Goal: Information Seeking & Learning: Check status

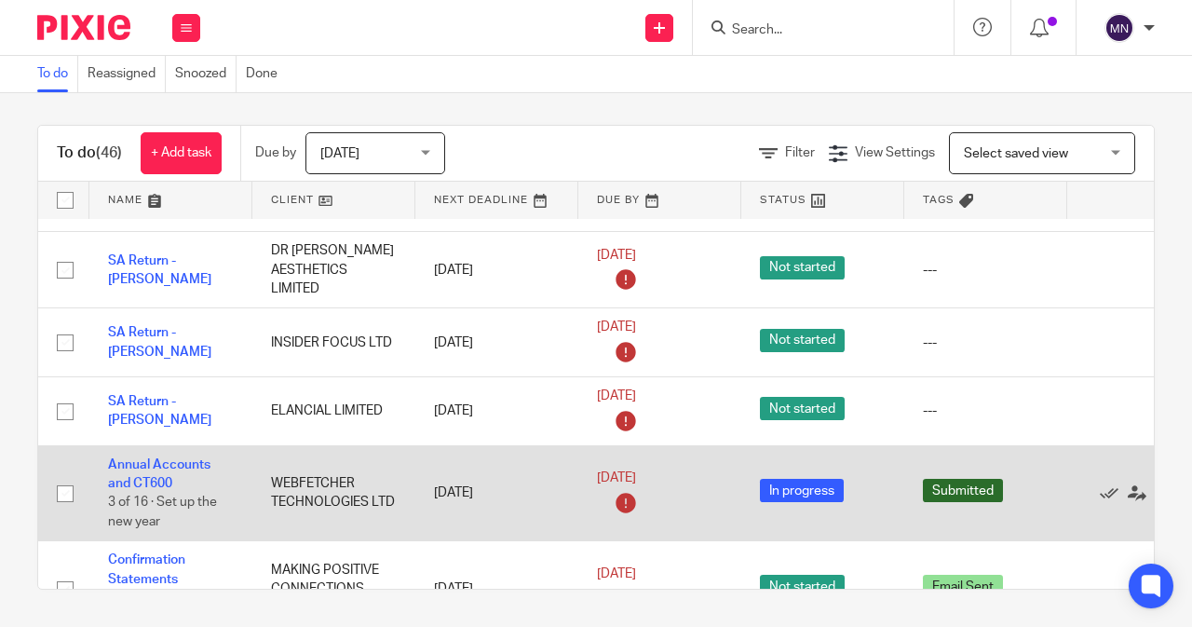
scroll to position [529, 0]
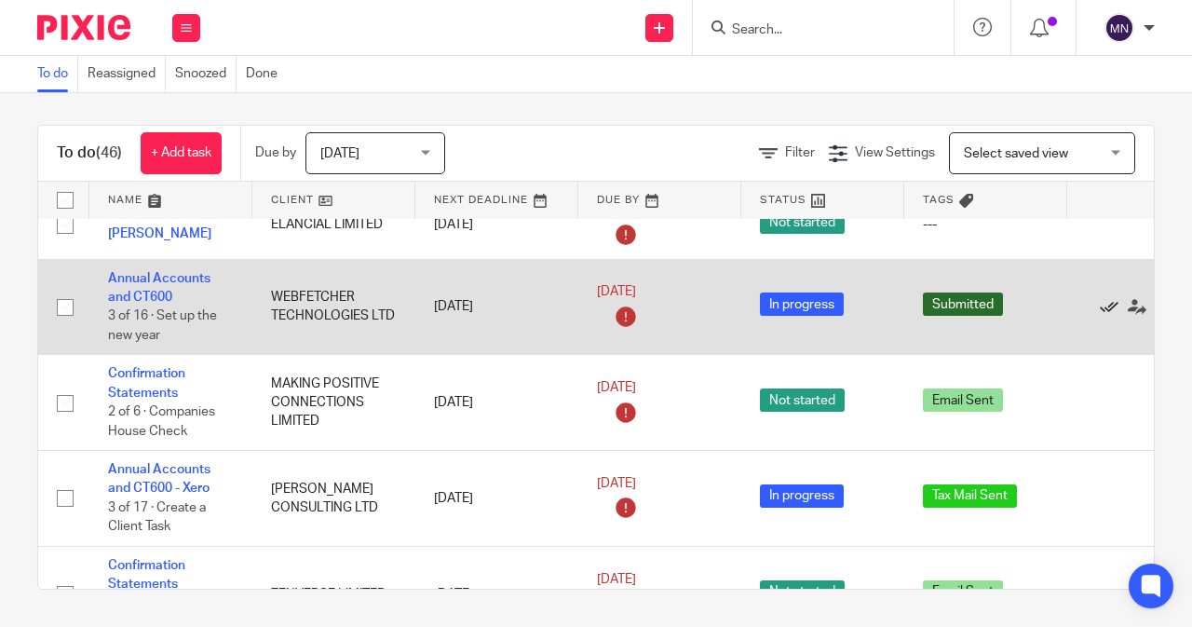
click at [1105, 301] on icon at bounding box center [1109, 307] width 19 height 19
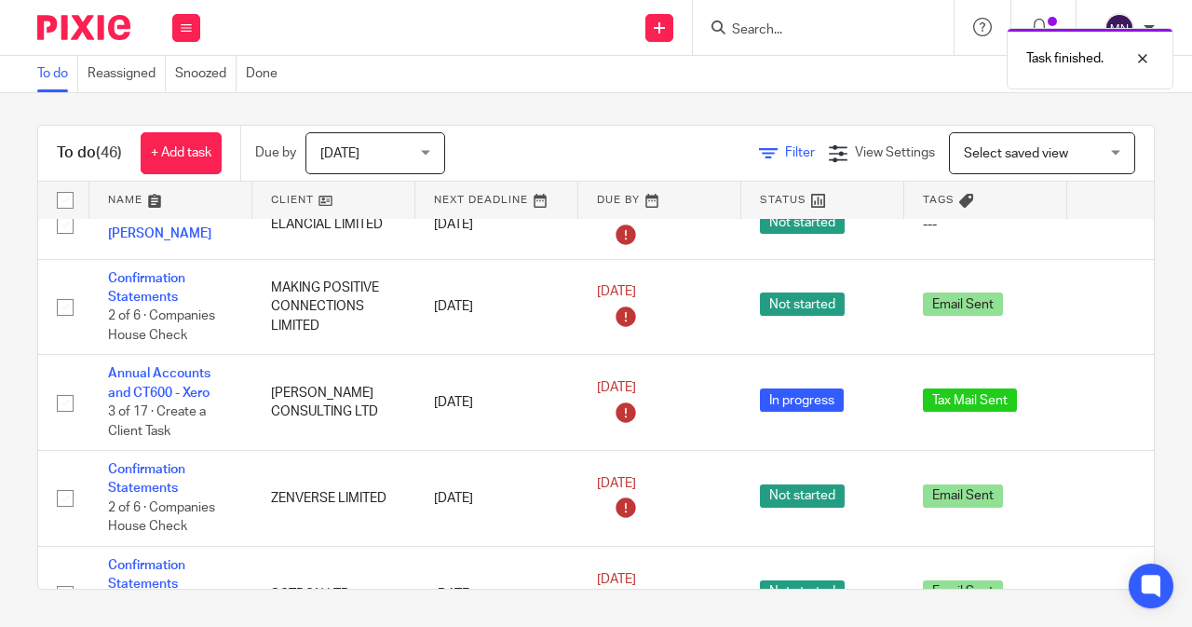
click at [785, 151] on span "Filter" at bounding box center [800, 152] width 30 height 13
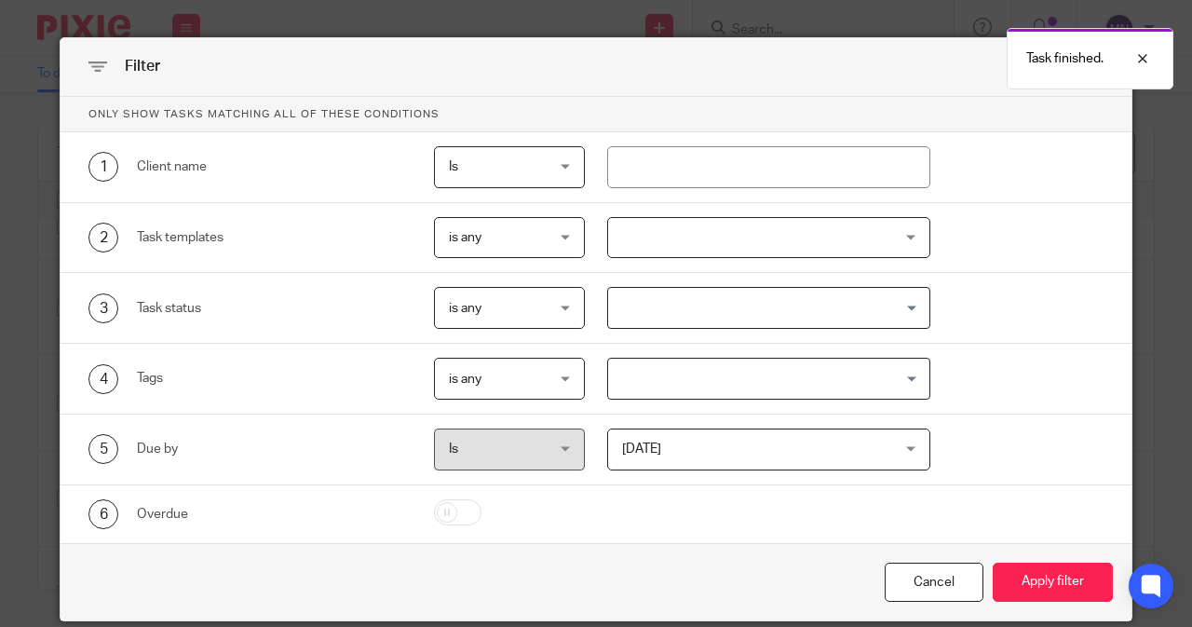
click at [635, 237] on div at bounding box center [769, 238] width 324 height 42
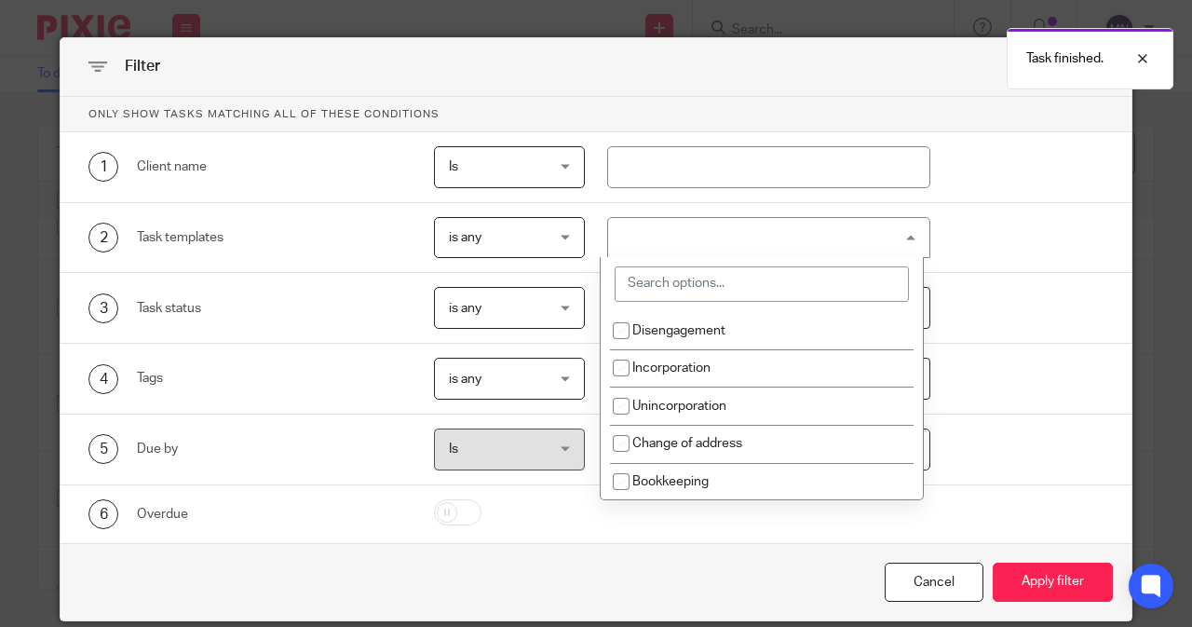
click at [647, 286] on input "search" at bounding box center [762, 283] width 294 height 35
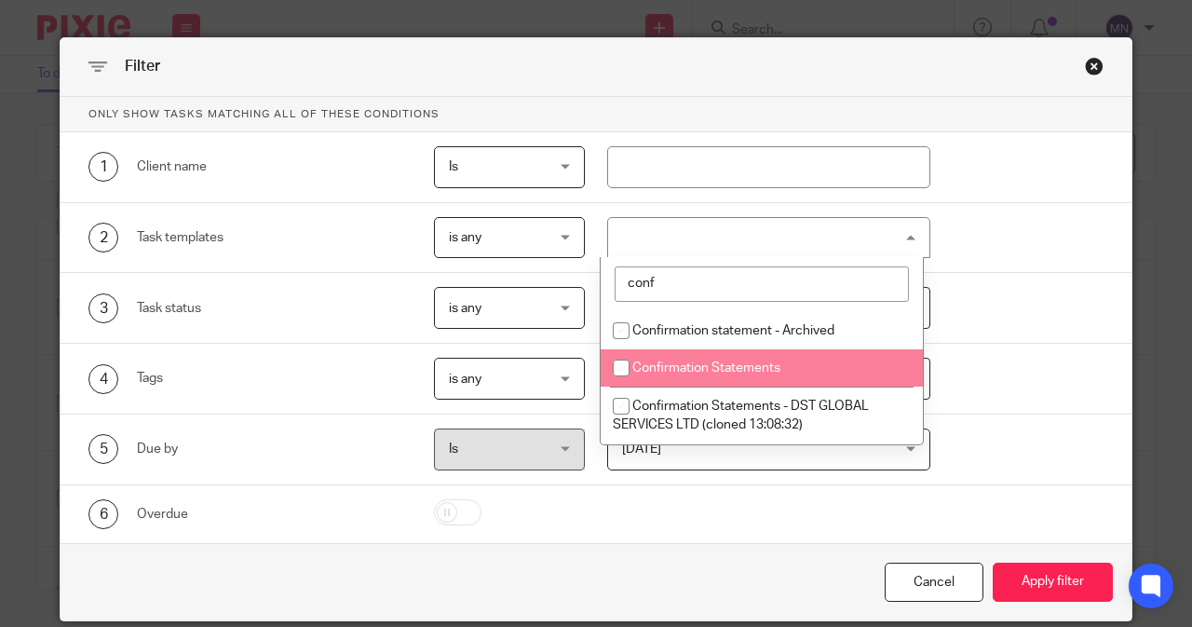
type input "conf"
click at [716, 368] on span "Confirmation Statements" at bounding box center [707, 367] width 148 height 13
checkbox input "true"
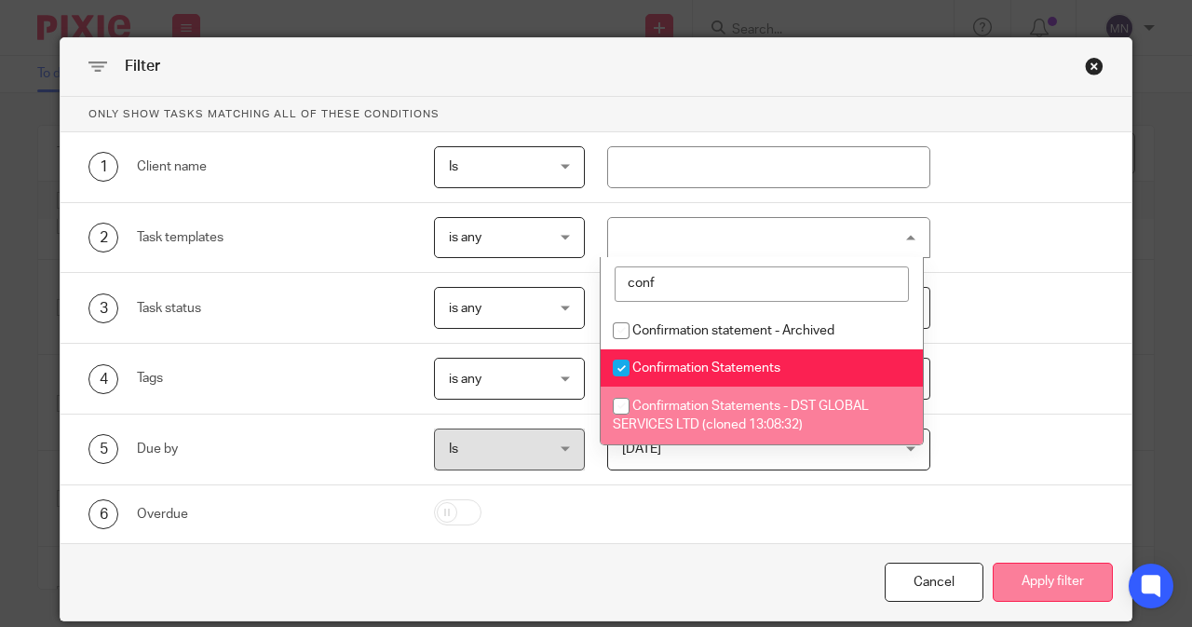
click at [1063, 588] on button "Apply filter" at bounding box center [1053, 583] width 120 height 40
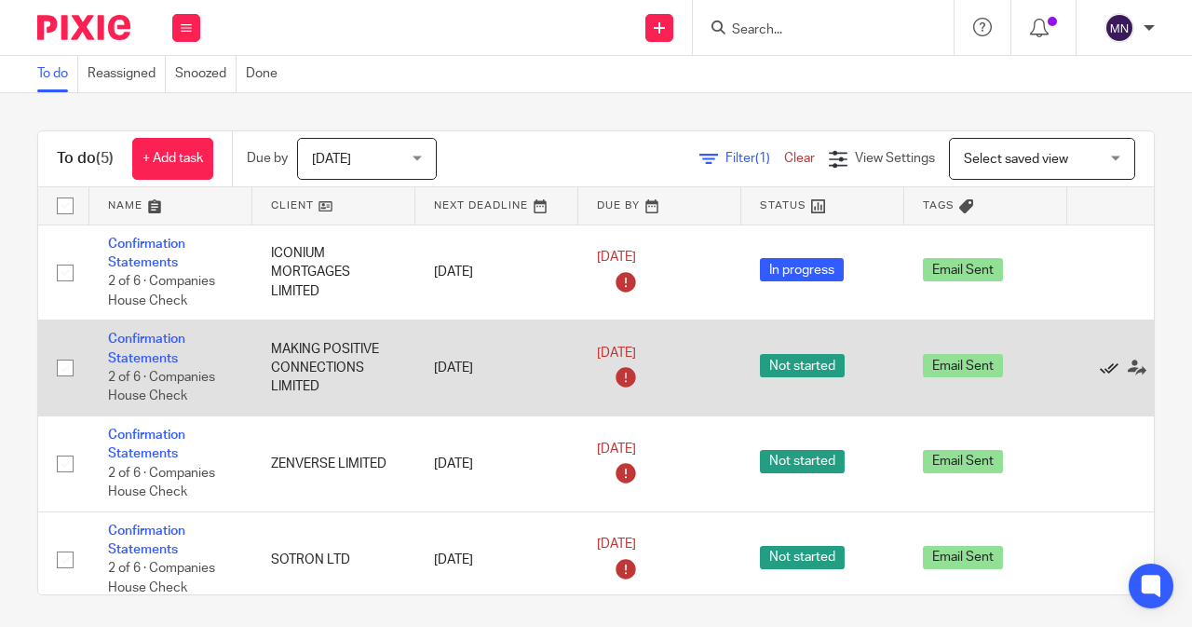
click at [1107, 364] on icon at bounding box center [1109, 368] width 19 height 19
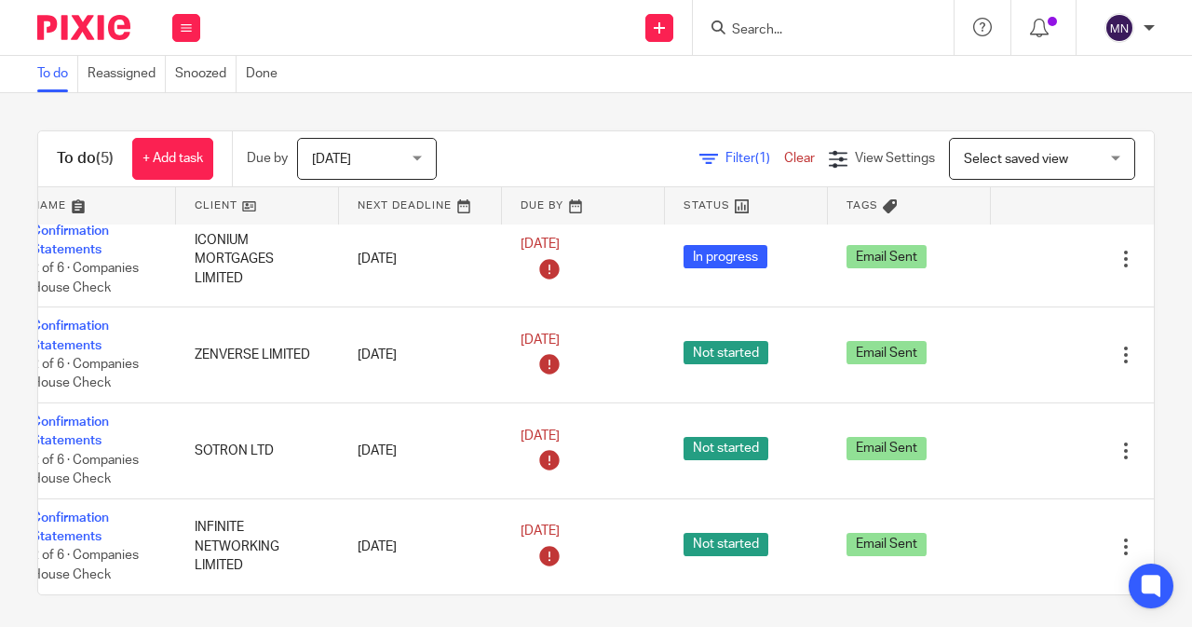
scroll to position [25, 118]
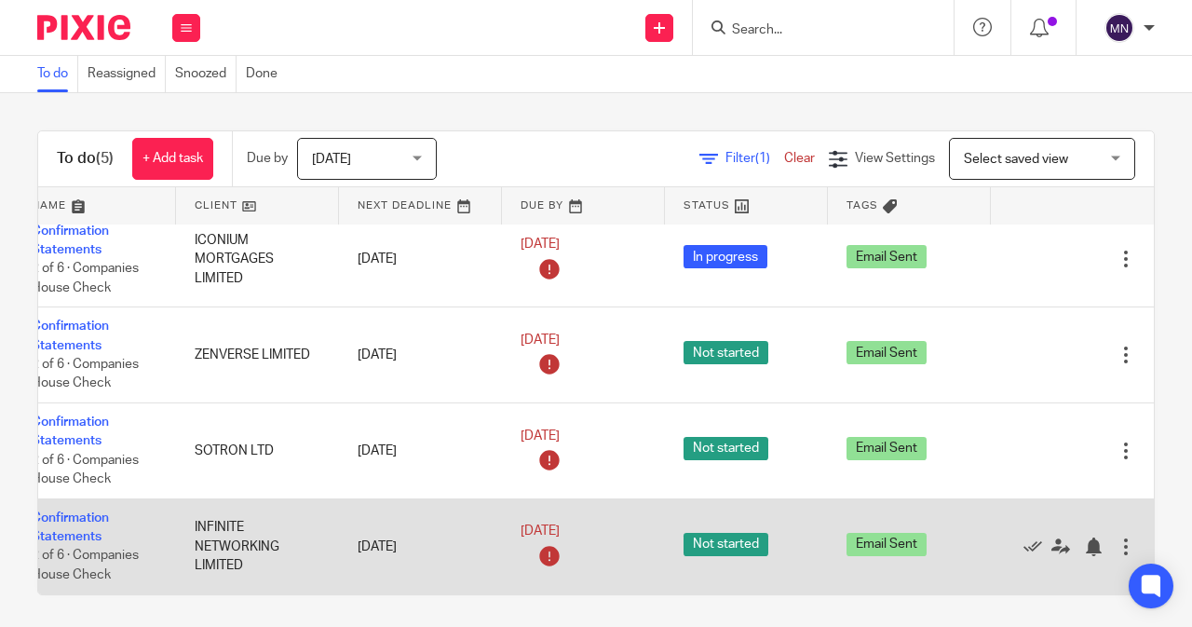
click at [1117, 538] on div at bounding box center [1126, 547] width 19 height 19
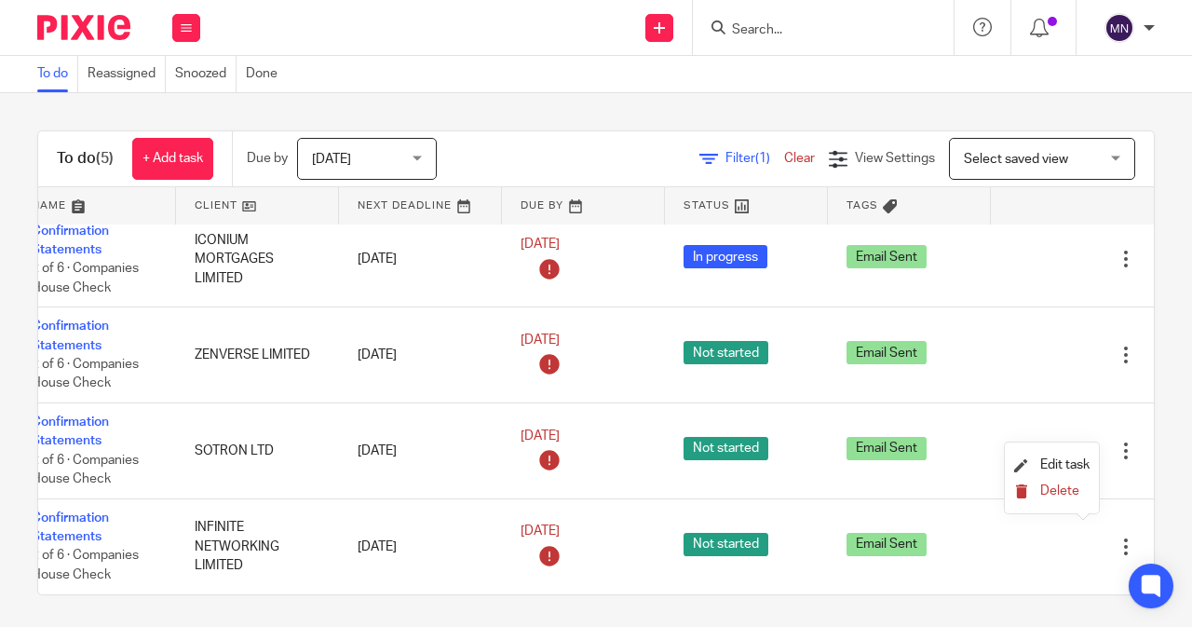
click at [1065, 497] on span "Delete" at bounding box center [1060, 490] width 39 height 13
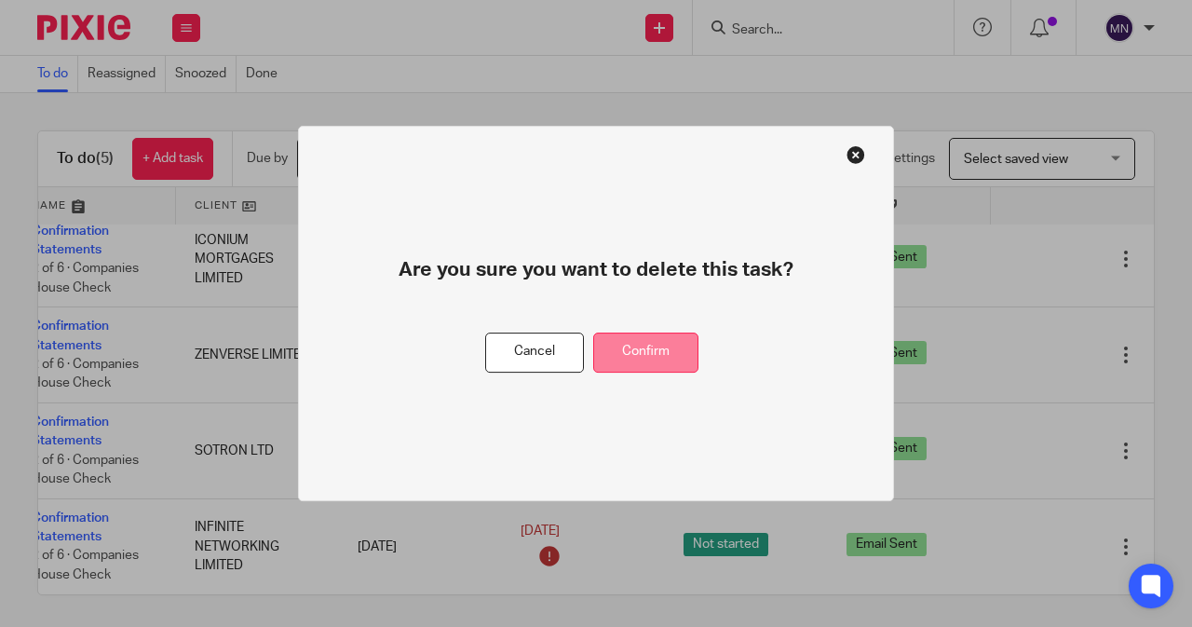
click at [650, 350] on button "Confirm" at bounding box center [645, 353] width 105 height 40
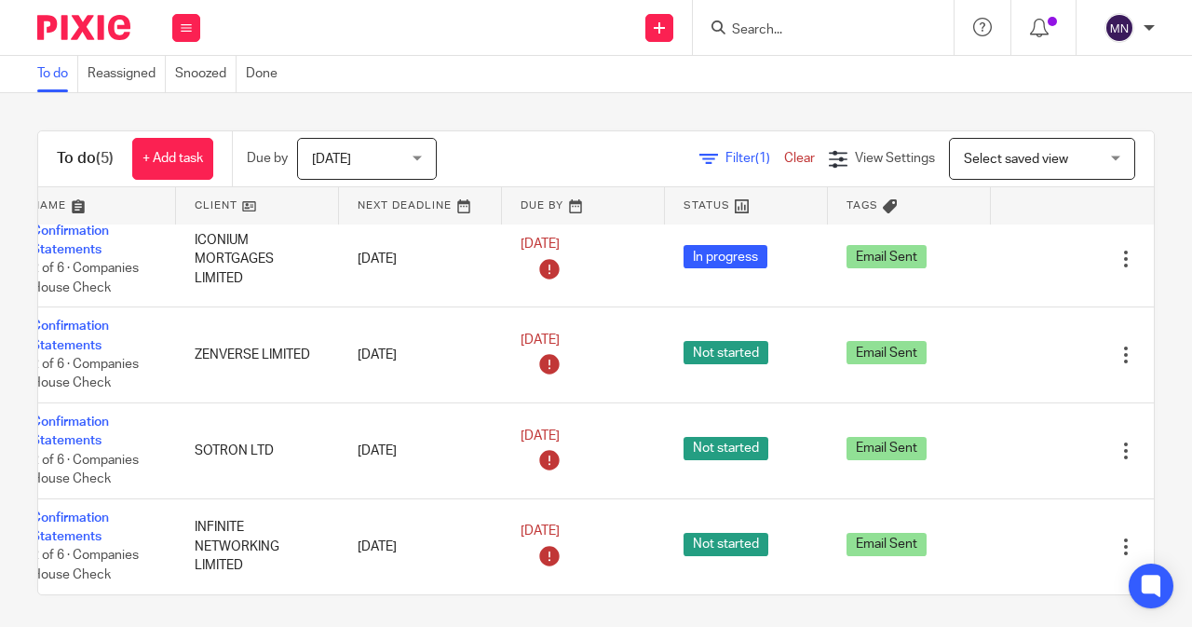
scroll to position [0, 104]
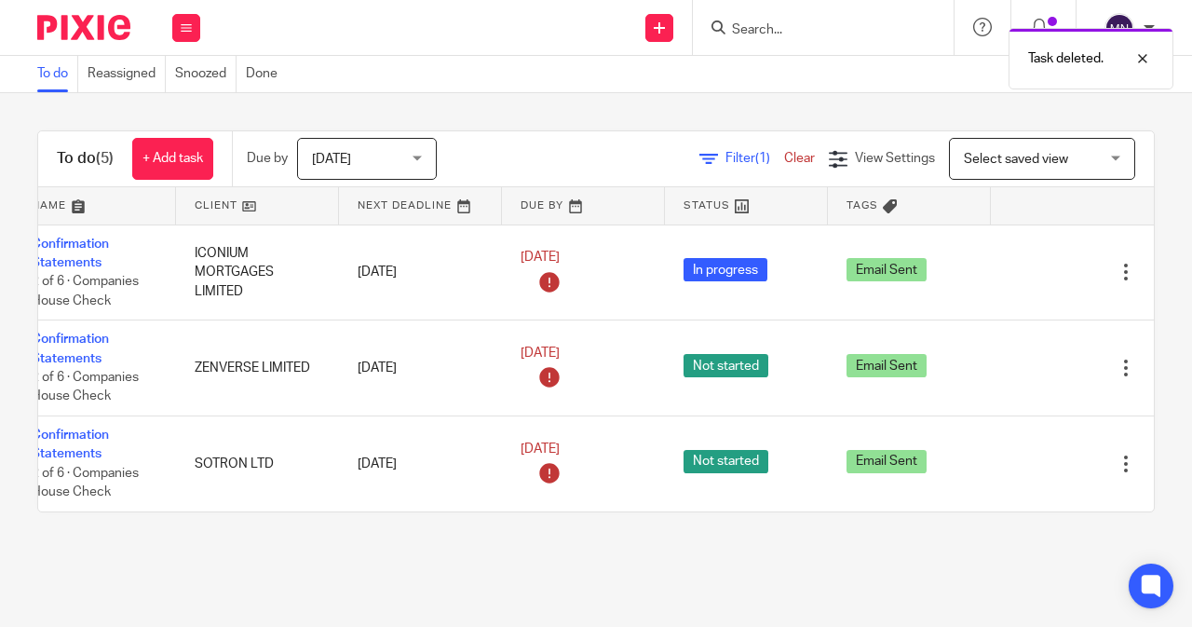
click at [784, 156] on link "Clear" at bounding box center [799, 158] width 31 height 13
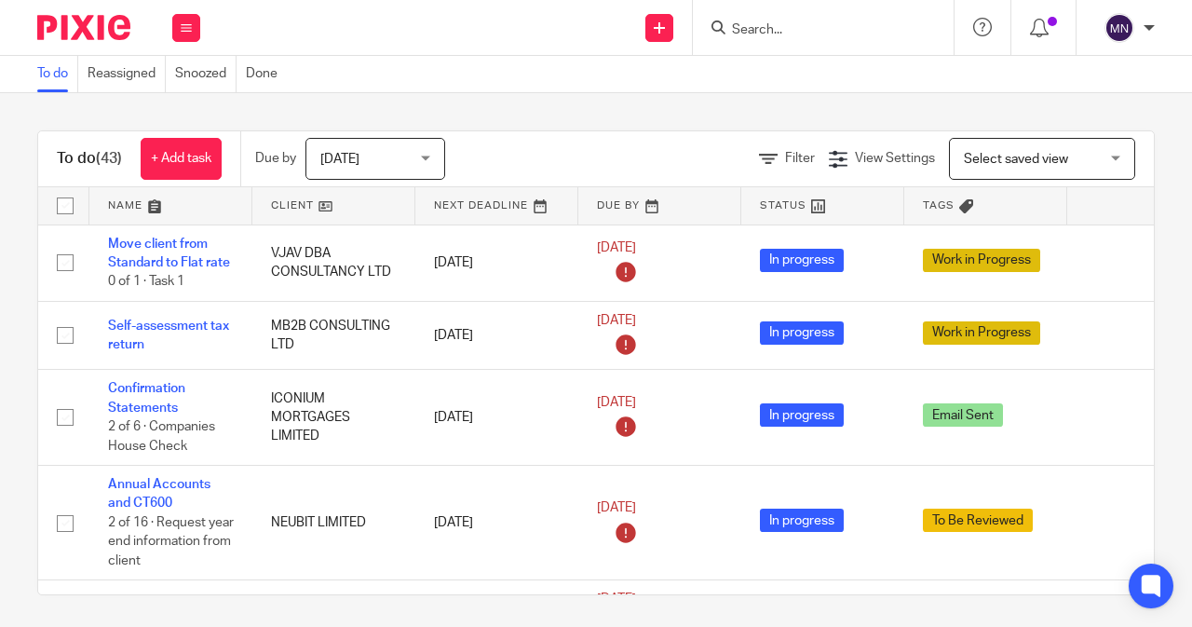
click at [740, 25] on input "Search" at bounding box center [814, 30] width 168 height 17
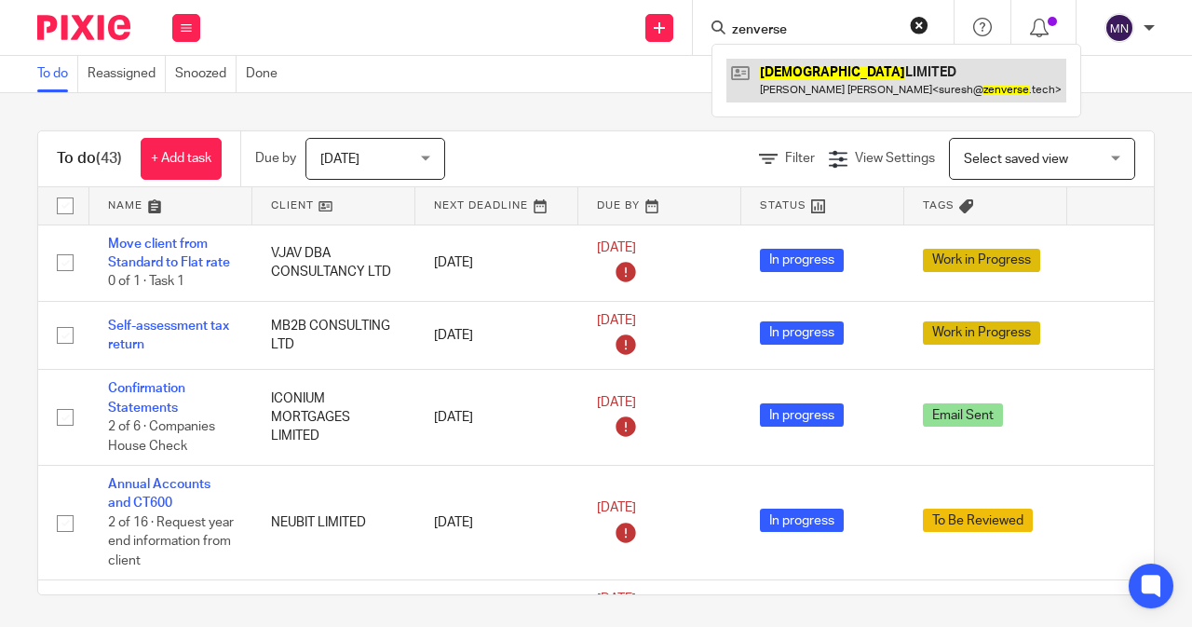
type input "zenverse"
click at [842, 67] on link at bounding box center [897, 80] width 340 height 43
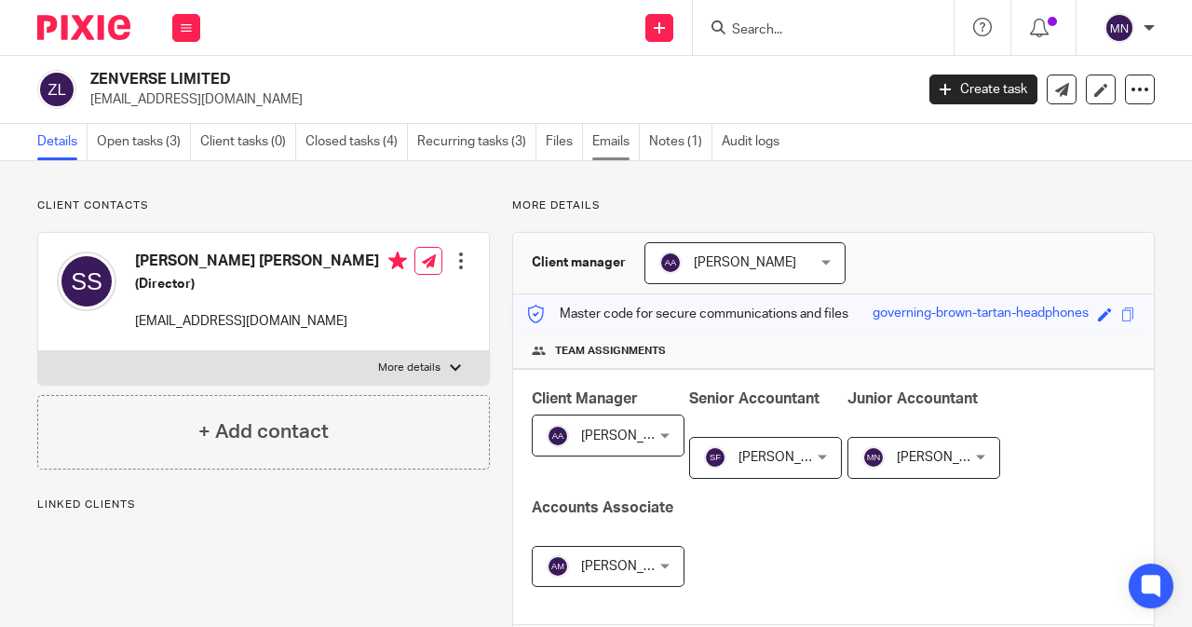
click at [615, 146] on link "Emails" at bounding box center [617, 142] width 48 height 36
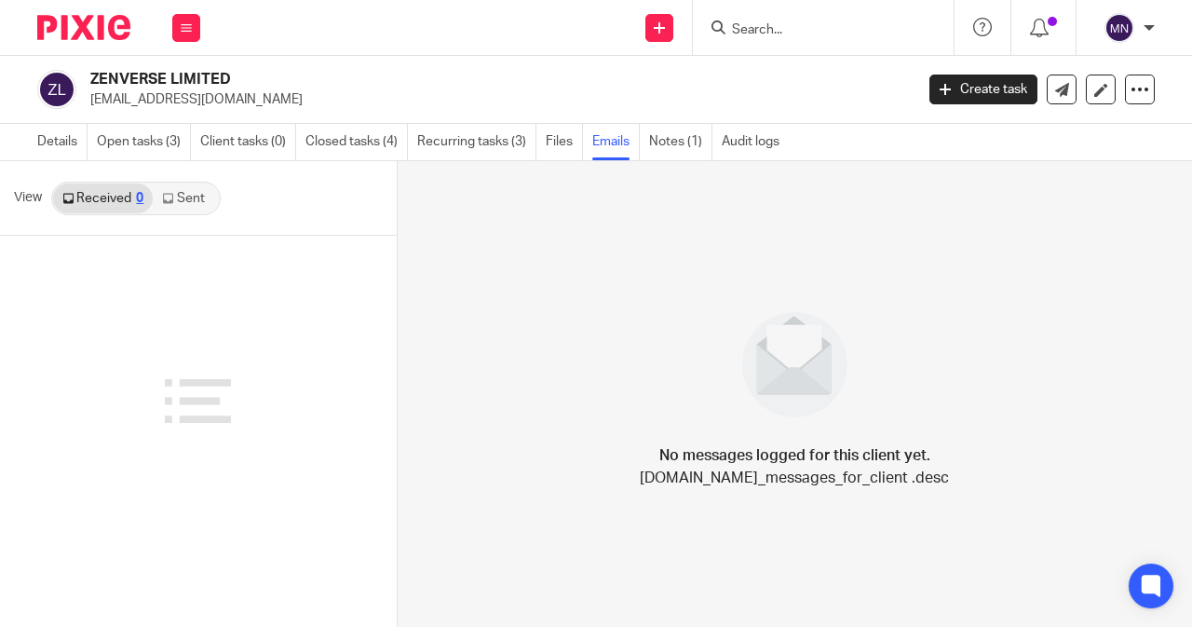
click at [186, 194] on link "Sent" at bounding box center [185, 199] width 65 height 30
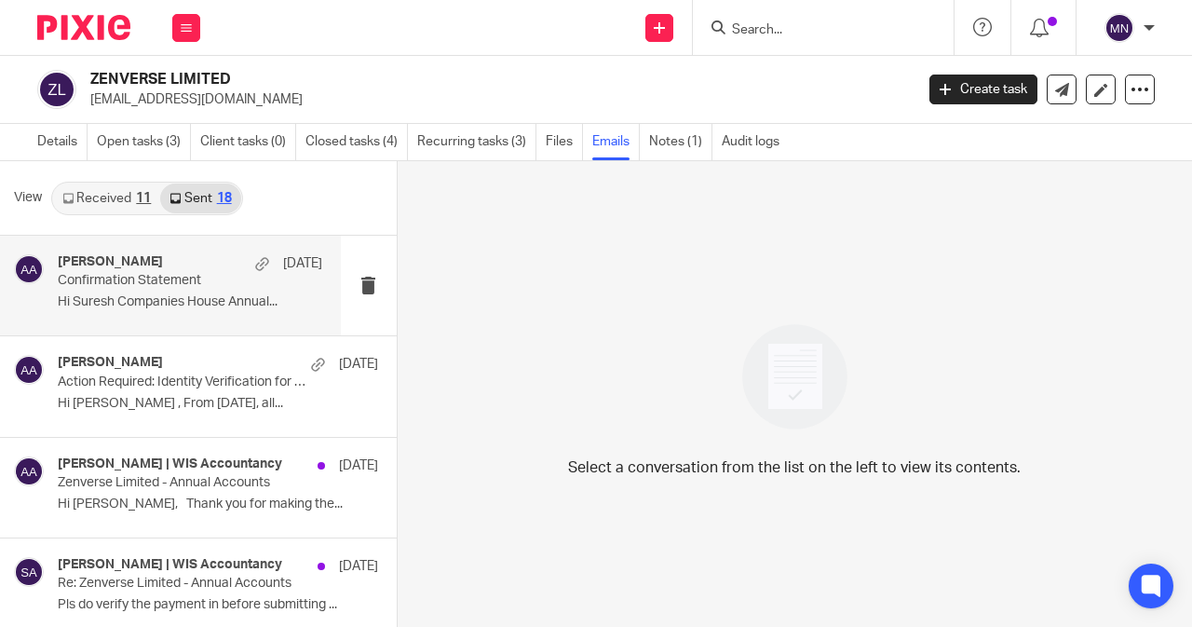
click at [177, 273] on p "Confirmation Statement" at bounding box center [163, 281] width 211 height 16
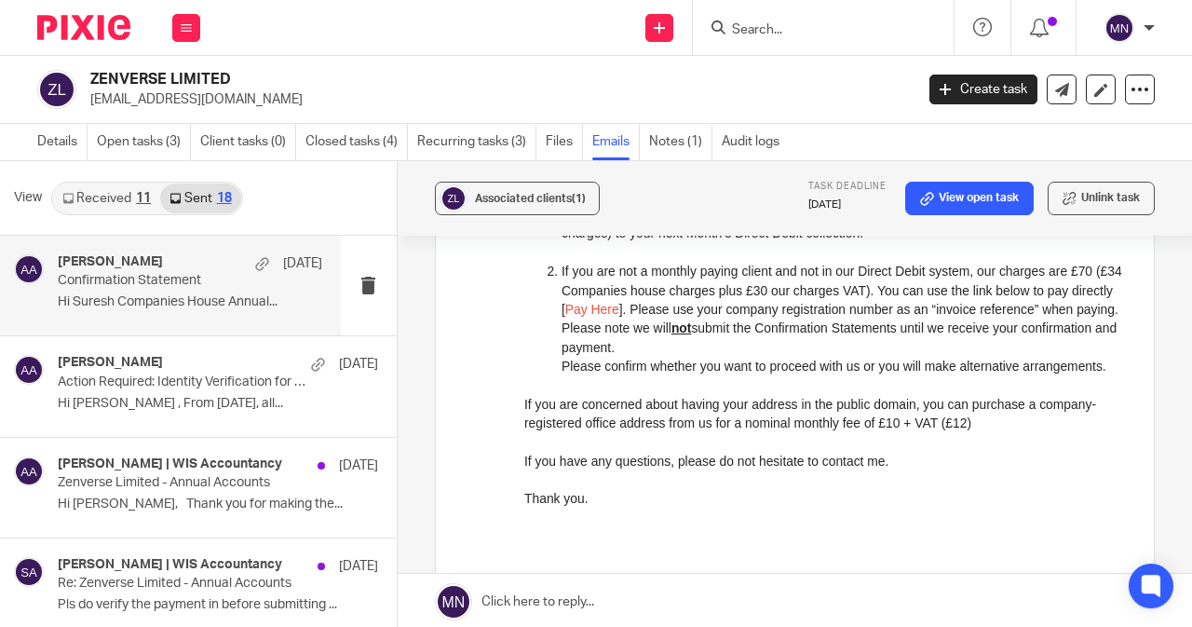
scroll to position [1018, 0]
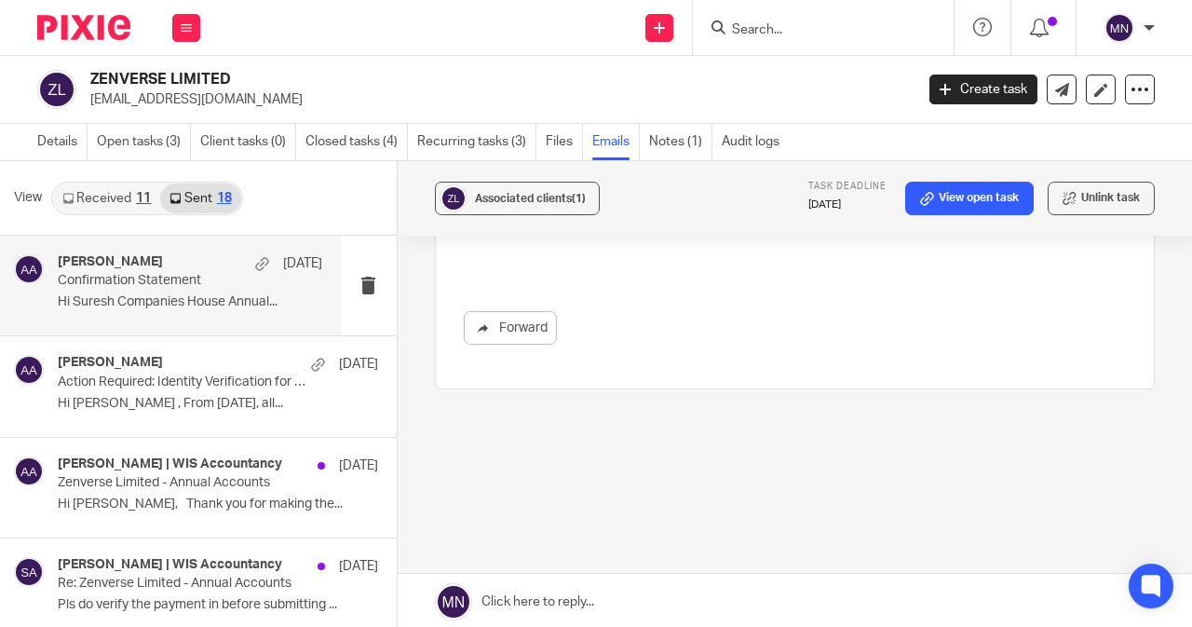
click at [1150, 31] on div at bounding box center [1149, 27] width 11 height 11
click at [1064, 129] on span "Logout" at bounding box center [1069, 129] width 42 height 13
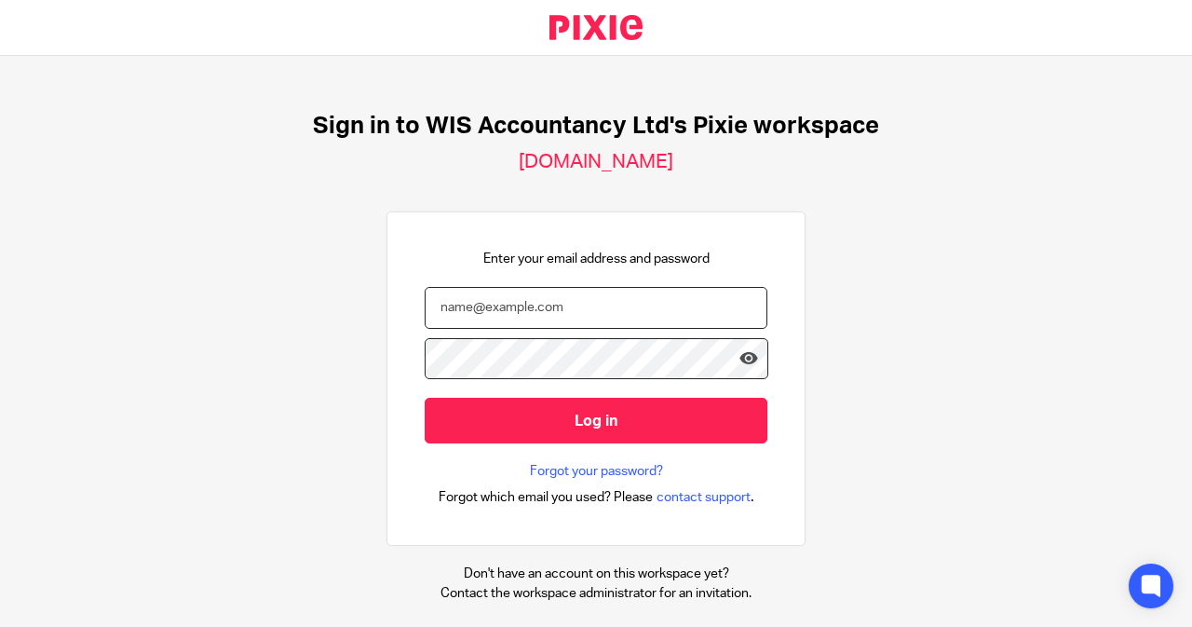
click at [616, 317] on input "email" at bounding box center [596, 308] width 343 height 42
type input "[EMAIL_ADDRESS][DOMAIN_NAME]"
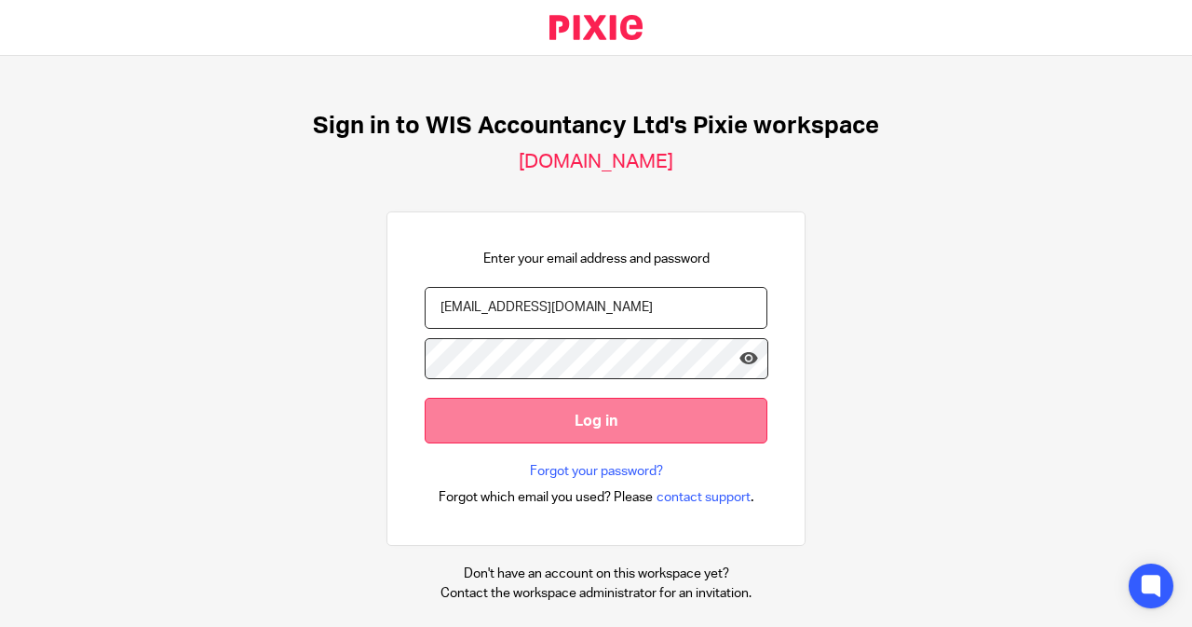
click at [612, 406] on input "Log in" at bounding box center [596, 421] width 343 height 46
